Goal: Task Accomplishment & Management: Manage account settings

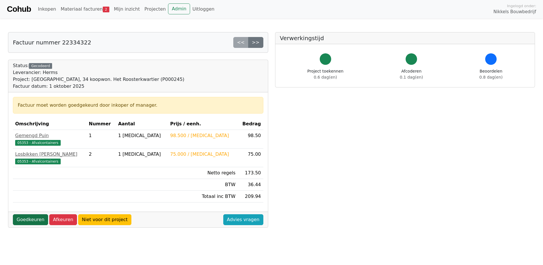
click at [31, 217] on link "Goedkeuren" at bounding box center [30, 219] width 35 height 11
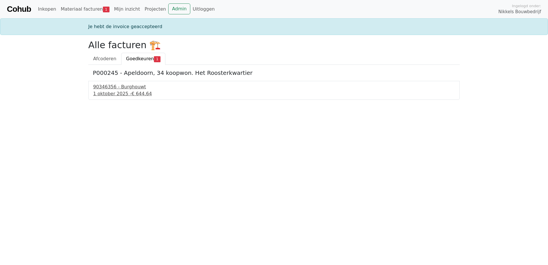
click at [119, 94] on div "[DATE] - € 644.64" at bounding box center [273, 93] width 361 height 7
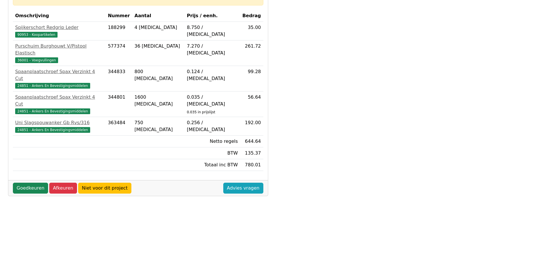
scroll to position [172, 0]
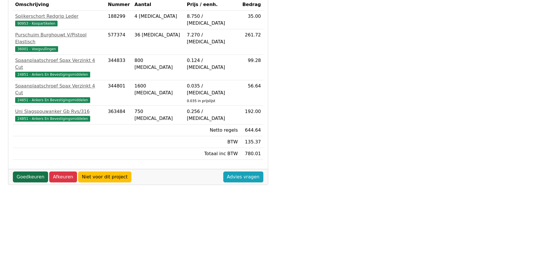
click at [29, 171] on link "Goedkeuren" at bounding box center [30, 176] width 35 height 11
